Goal: Task Accomplishment & Management: Manage account settings

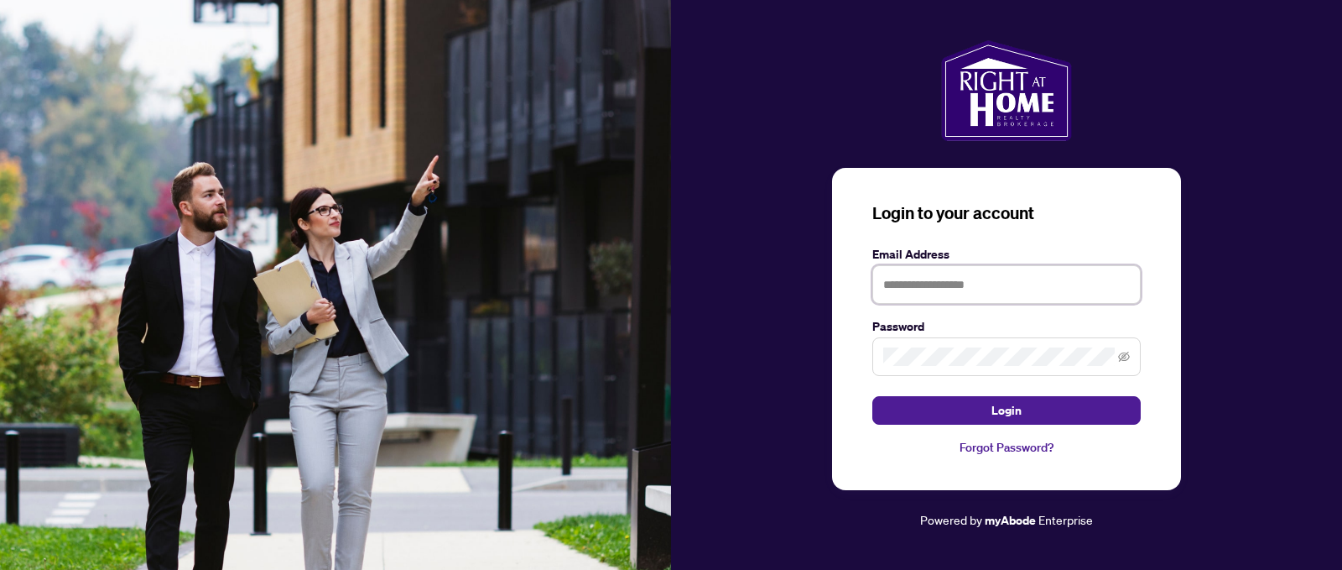
click at [990, 284] on input "text" at bounding box center [1006, 284] width 268 height 39
type input "**********"
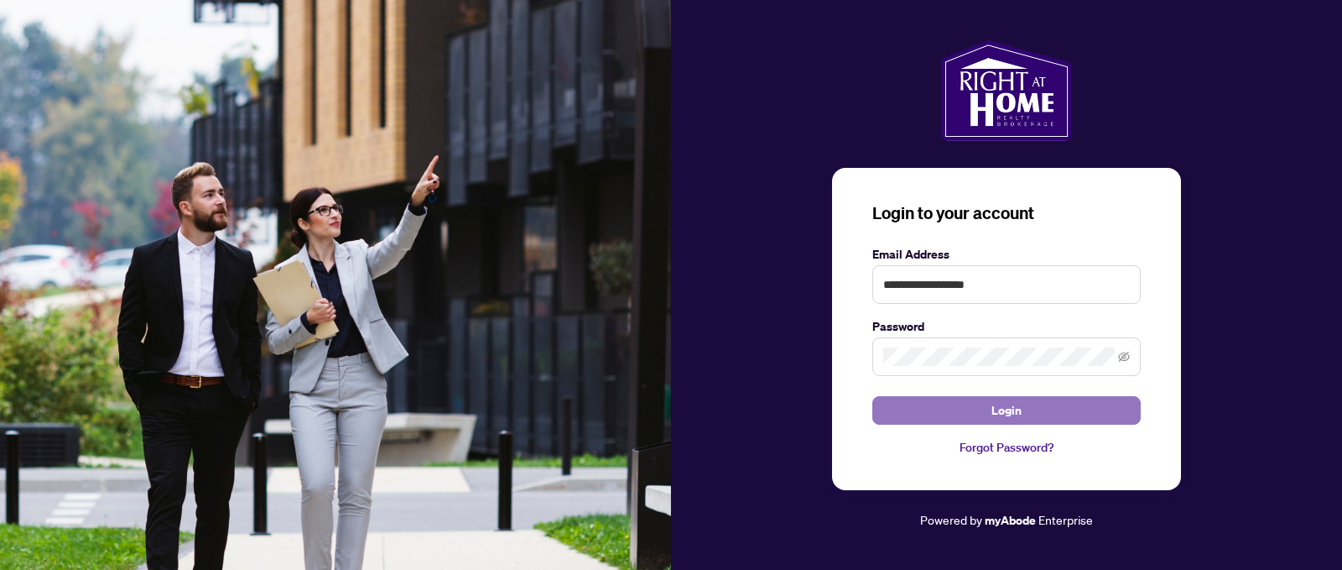
click at [928, 415] on button "Login" at bounding box center [1006, 410] width 268 height 29
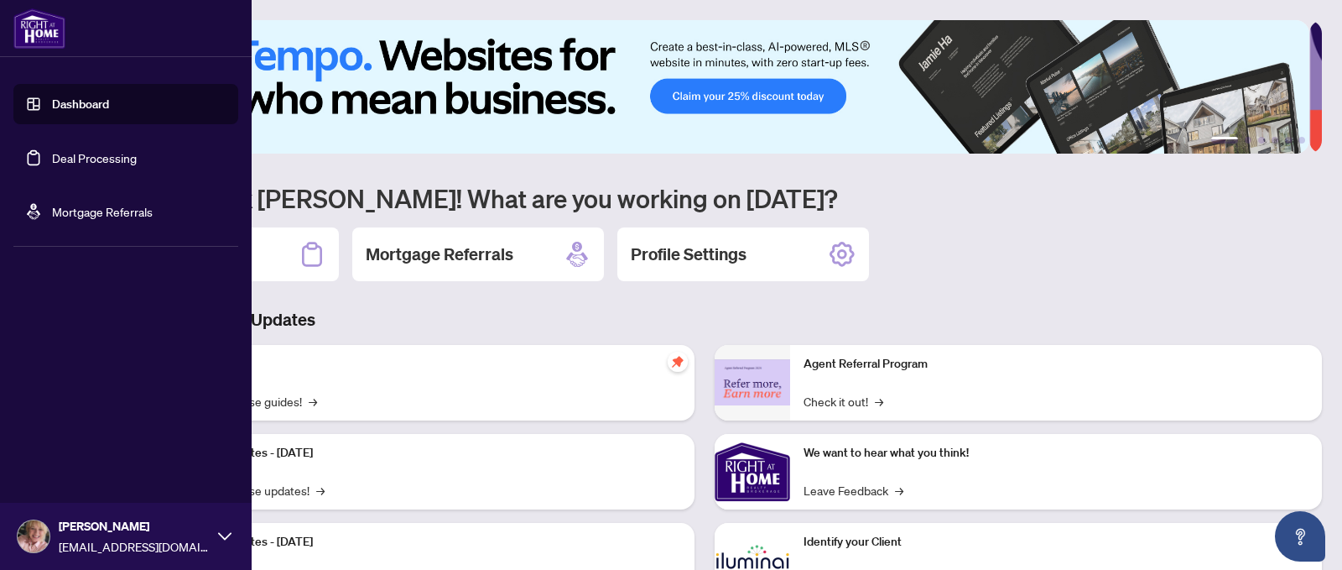
click at [228, 539] on icon at bounding box center [224, 535] width 13 height 13
click at [153, 470] on button "Profile Settings" at bounding box center [125, 471] width 225 height 29
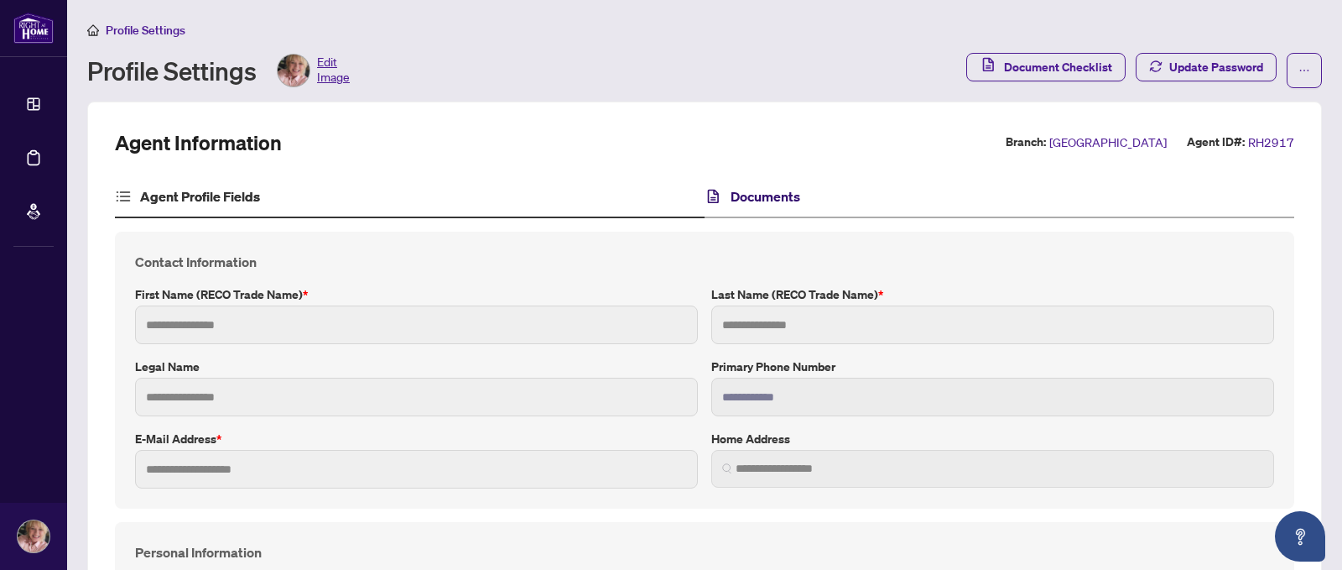
click at [756, 198] on h4 "Documents" at bounding box center [766, 196] width 70 height 20
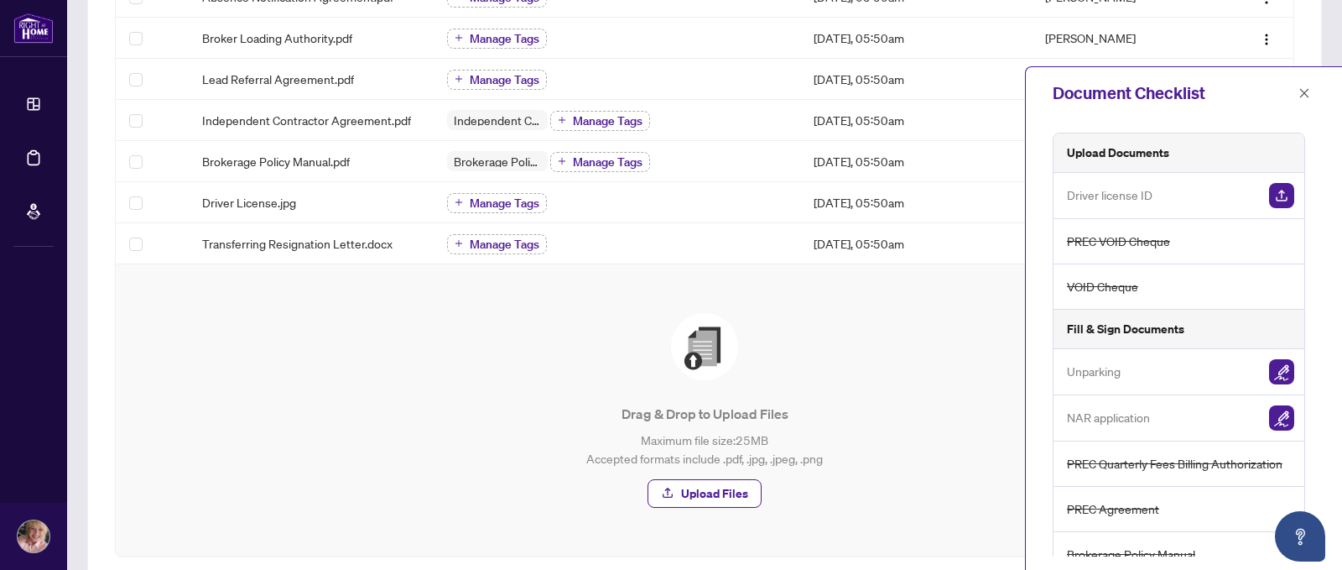
scroll to position [601, 0]
click at [310, 244] on span "Transferring Resignation Letter.docx" at bounding box center [297, 244] width 190 height 18
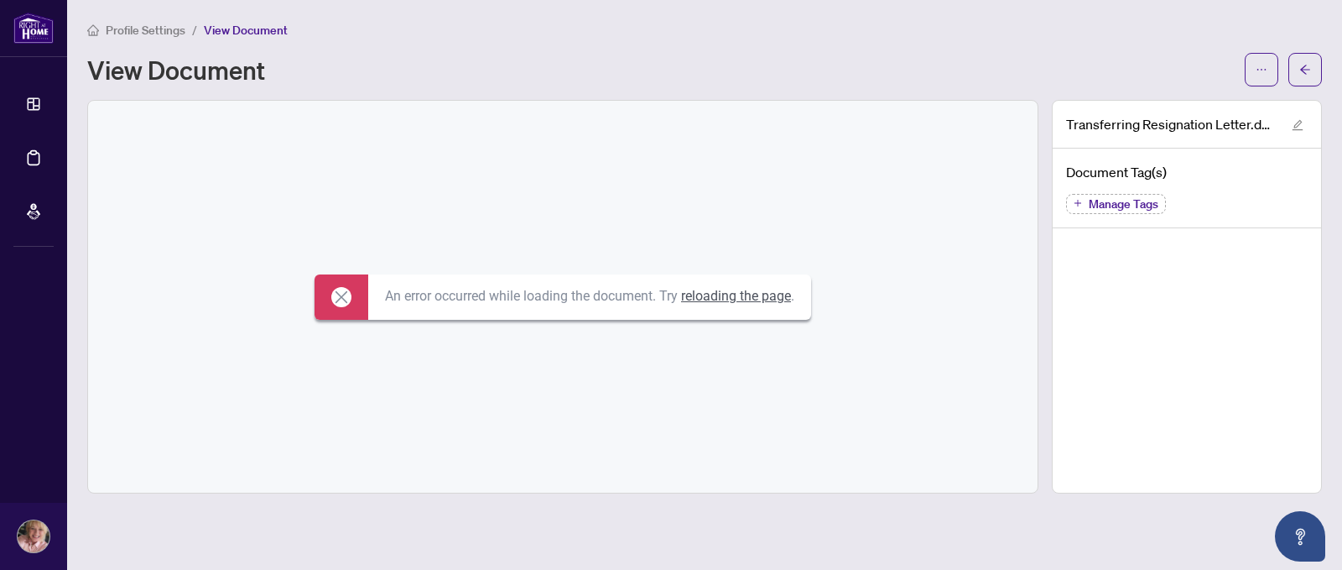
click at [240, 27] on span "View Document" at bounding box center [246, 30] width 84 height 15
click at [238, 34] on span "View Document" at bounding box center [246, 30] width 84 height 15
click at [705, 302] on link "reloading the page" at bounding box center [736, 296] width 110 height 16
click at [679, 174] on div "An error occurred while loading the document. Try reloading the page ." at bounding box center [563, 297] width 950 height 392
